Goal: Check status

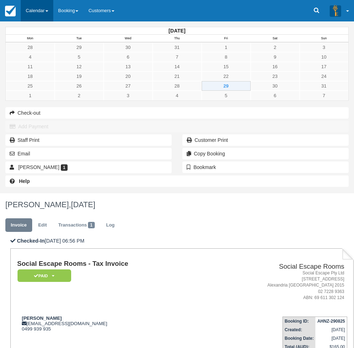
click at [40, 12] on link "Calendar" at bounding box center [37, 10] width 33 height 21
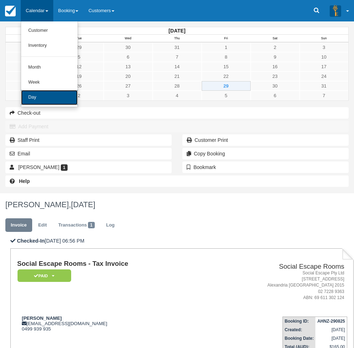
click at [44, 98] on link "Day" at bounding box center [49, 97] width 56 height 15
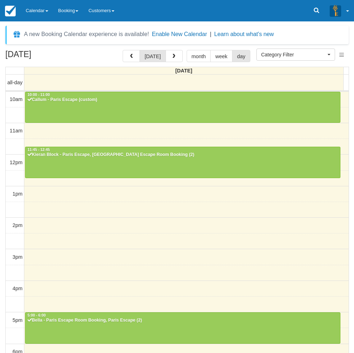
select select
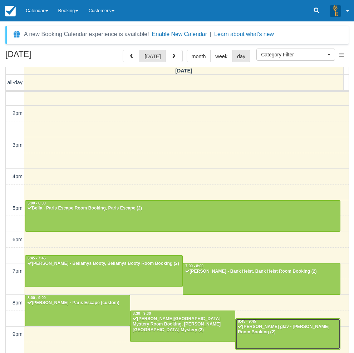
click at [266, 334] on div "[PERSON_NAME] glav - [PERSON_NAME] Room Booking (2)" at bounding box center [287, 329] width 101 height 11
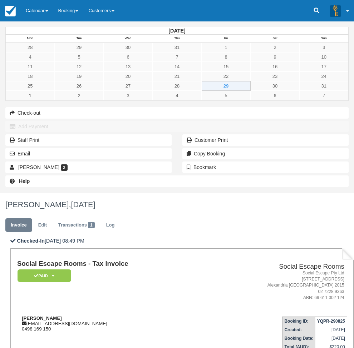
click at [62, 315] on strong "James glav" at bounding box center [42, 317] width 40 height 5
drag, startPoint x: 120, startPoint y: 147, endPoint x: 132, endPoint y: 147, distance: 12.1
click at [62, 315] on strong "James glav" at bounding box center [42, 317] width 40 height 5
copy strong "James glav"
click at [36, 13] on link "Calendar" at bounding box center [37, 10] width 33 height 21
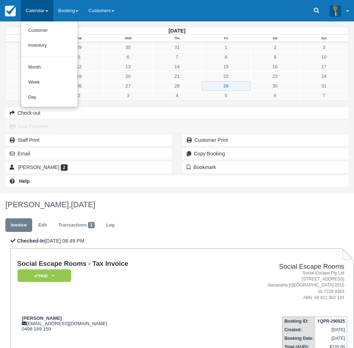
click at [38, 106] on ul "Customer Inventory Month Week Day" at bounding box center [49, 64] width 57 height 86
click at [31, 1] on link "Calendar" at bounding box center [37, 10] width 33 height 21
click at [43, 95] on link "Day" at bounding box center [49, 97] width 56 height 15
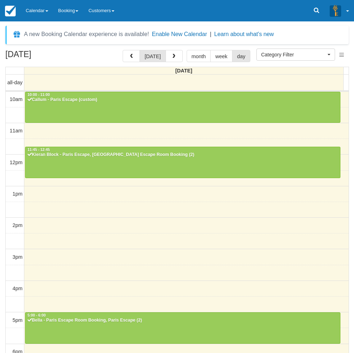
select select
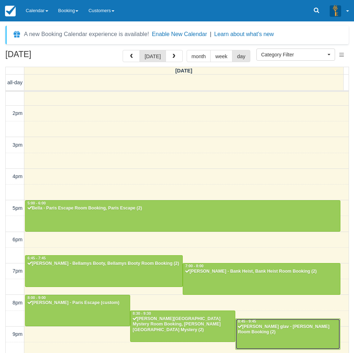
click at [258, 334] on div "[PERSON_NAME] glav - [PERSON_NAME] Room Booking (2)" at bounding box center [287, 329] width 101 height 11
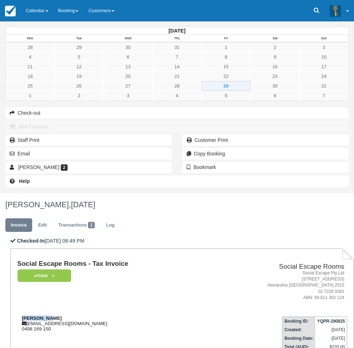
drag, startPoint x: 139, startPoint y: 145, endPoint x: 110, endPoint y: 145, distance: 29.7
click at [110, 315] on div "[PERSON_NAME] [PERSON_NAME][EMAIL_ADDRESS][DOMAIN_NAME] 0498 169 150" at bounding box center [111, 323] width 189 height 16
copy strong "[PERSON_NAME]"
